Goal: Transaction & Acquisition: Purchase product/service

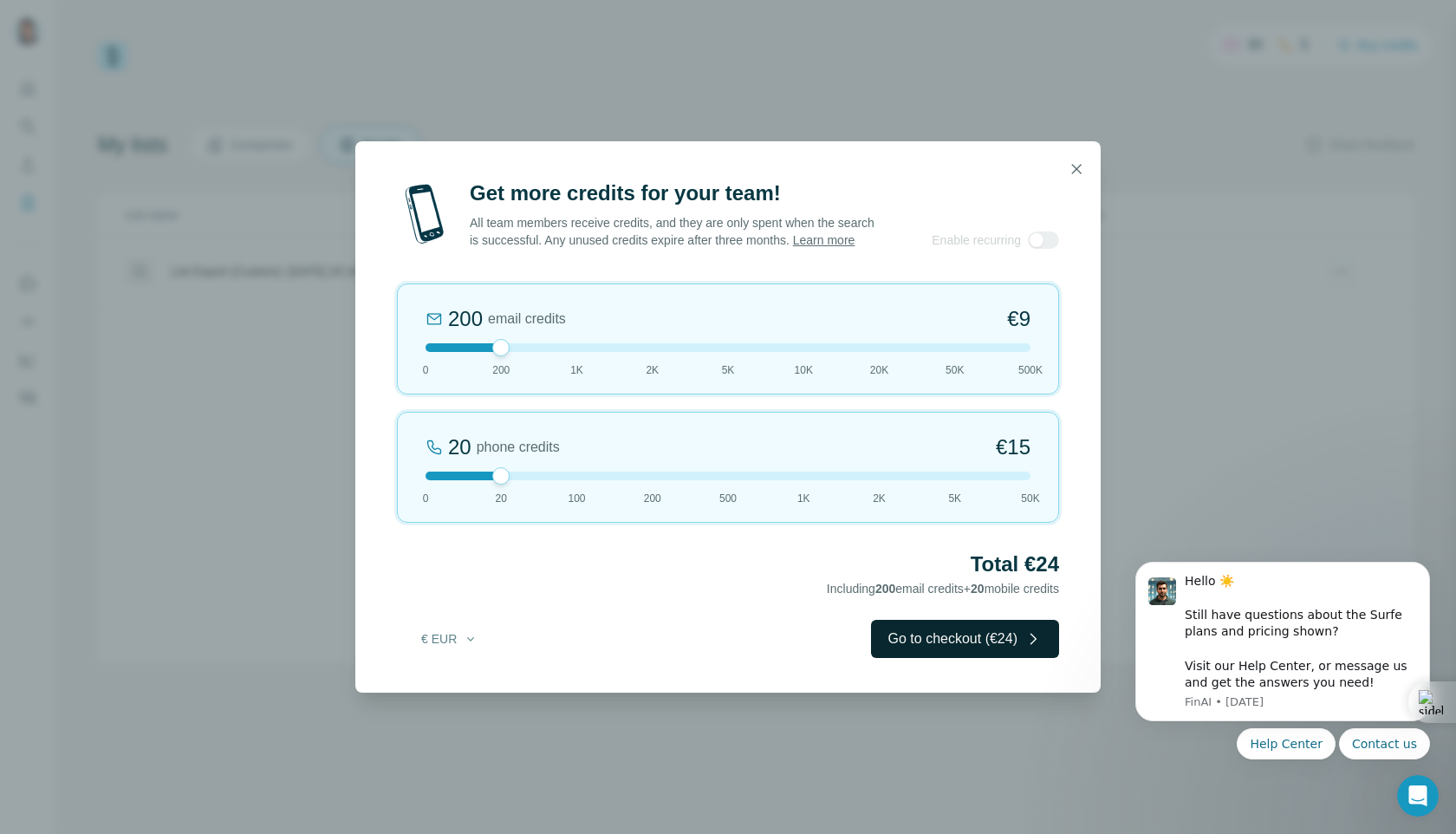
click at [972, 652] on button "Go to checkout (€24)" at bounding box center [965, 639] width 188 height 38
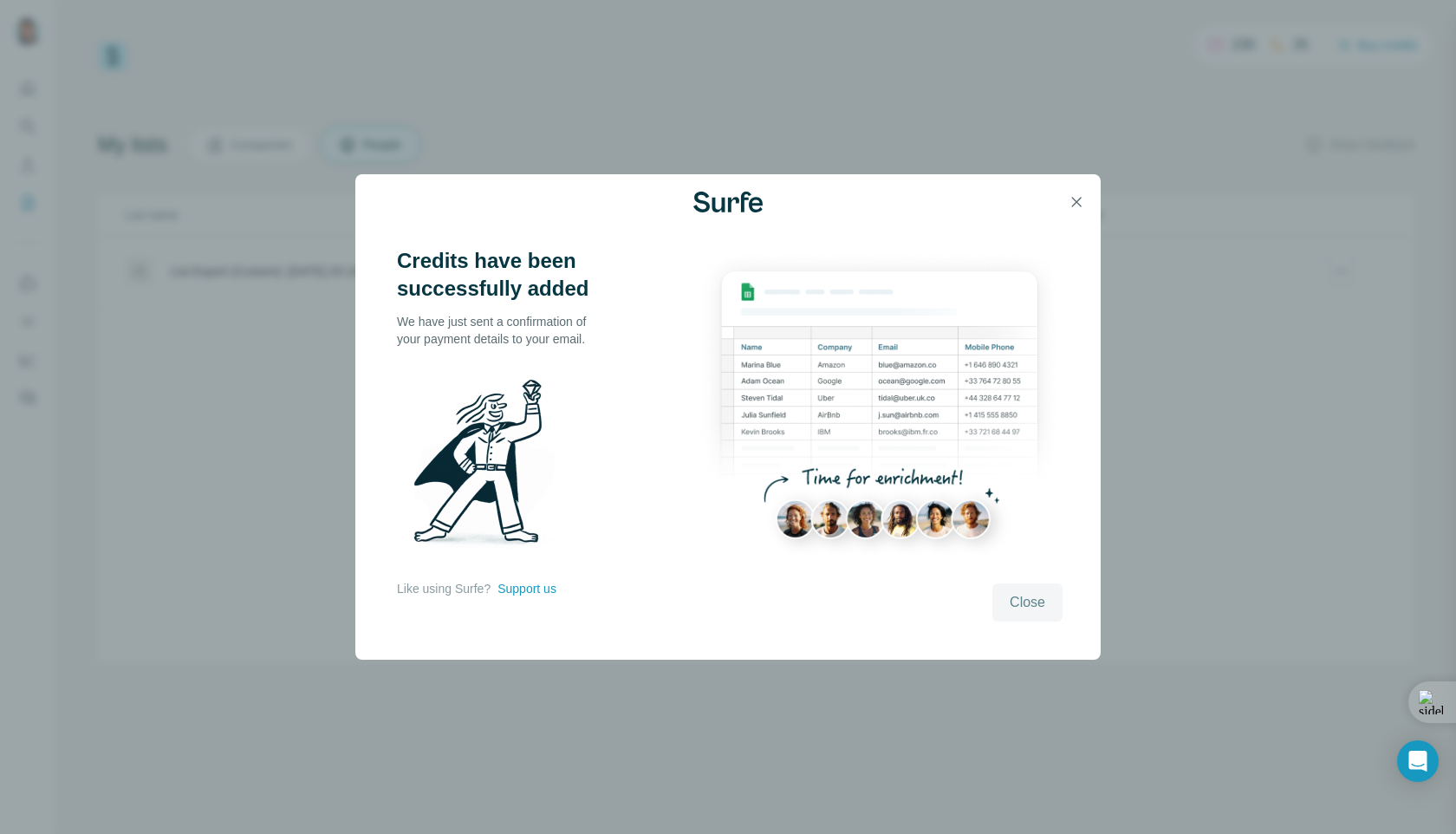
click at [1030, 601] on span "Close" at bounding box center [1027, 602] width 35 height 21
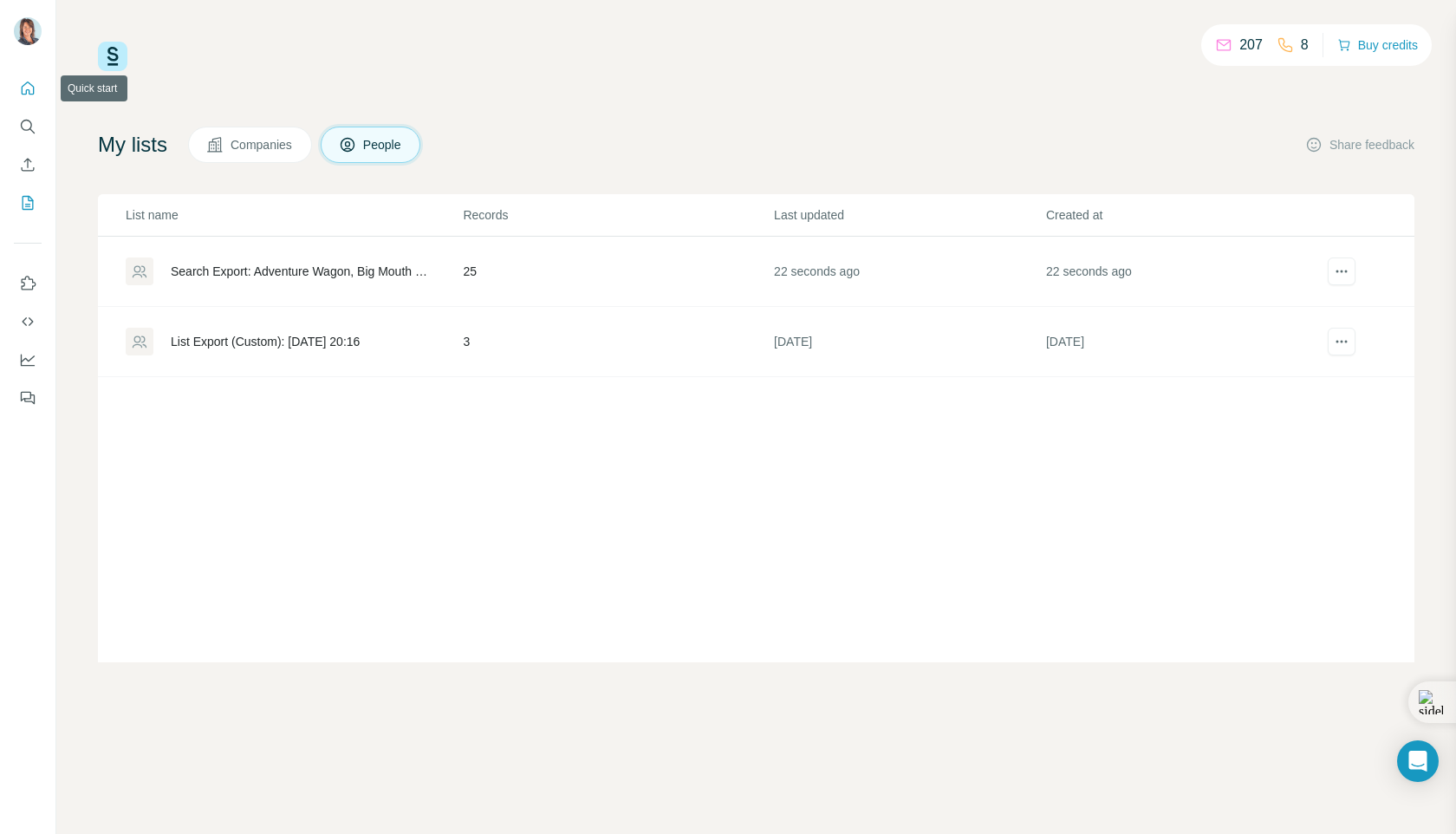
click at [26, 88] on icon "Quick start" at bounding box center [27, 88] width 17 height 17
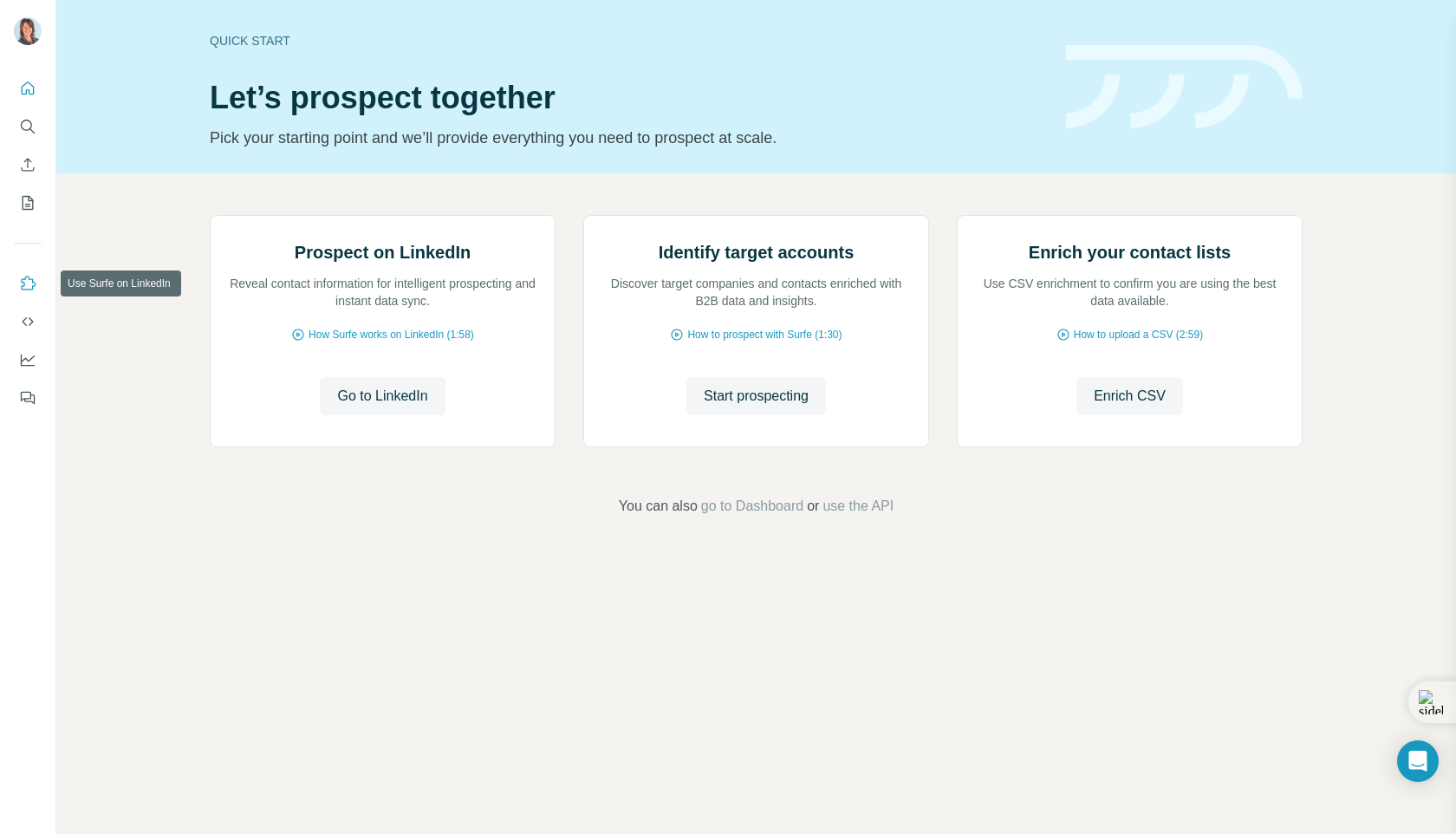
click at [34, 272] on button "Use Surfe on LinkedIn" at bounding box center [27, 283] width 28 height 31
click at [758, 517] on span "go to Dashboard" at bounding box center [752, 506] width 102 height 21
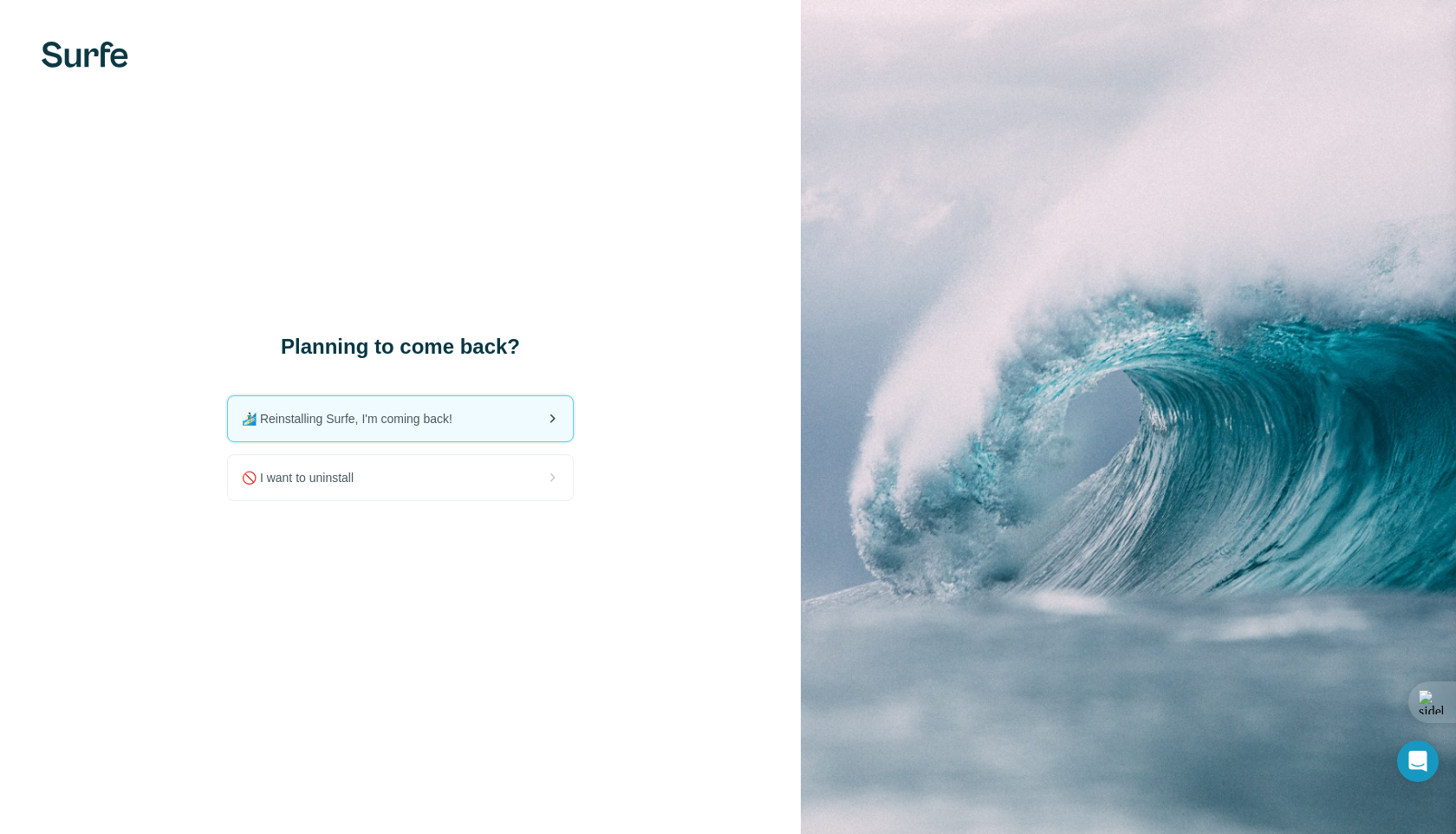
click at [524, 427] on div "🏄🏻‍♂️ Reinstalling Surfe, I'm coming back!" at bounding box center [400, 419] width 345 height 45
